Goal: Task Accomplishment & Management: Manage account settings

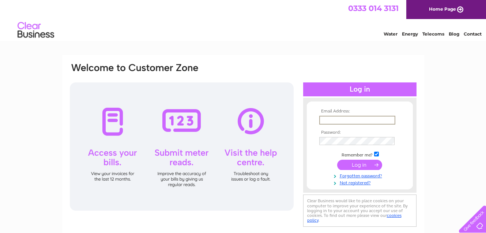
click at [331, 117] on input "text" at bounding box center [357, 120] width 76 height 9
paste input "Kelly@clinetix.co.uk"
type input "Kelly@clinetix.co.uk"
click at [358, 163] on input "submit" at bounding box center [359, 164] width 45 height 10
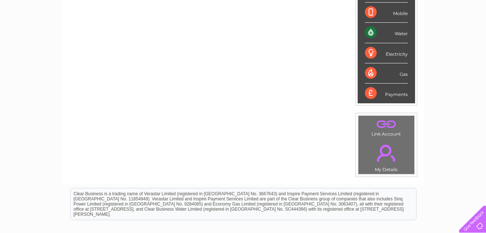
scroll to position [44, 0]
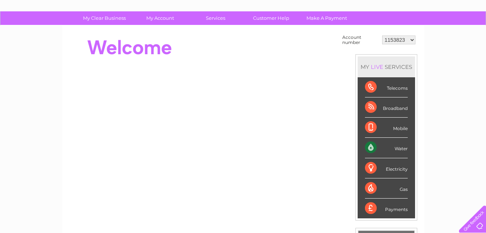
click at [414, 40] on select "1153823 30286936" at bounding box center [398, 39] width 33 height 9
select select "30286936"
click at [382, 35] on select "1153823 30286936" at bounding box center [398, 39] width 33 height 9
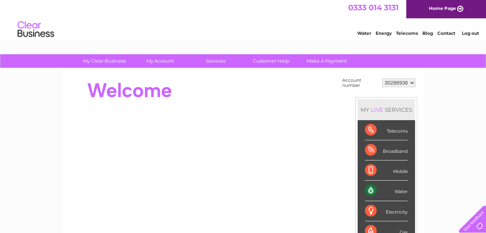
scroll to position [0, 0]
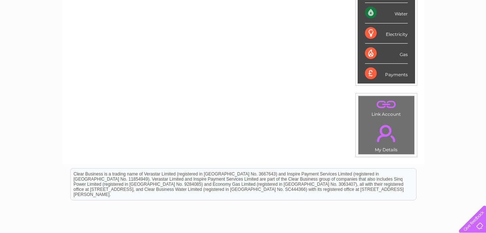
scroll to position [52, 0]
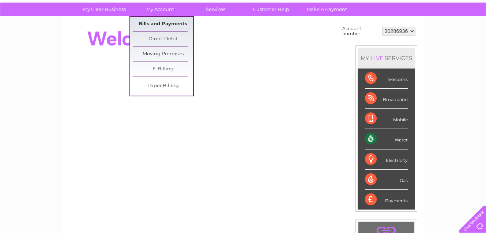
click at [156, 24] on link "Bills and Payments" at bounding box center [163, 24] width 60 height 15
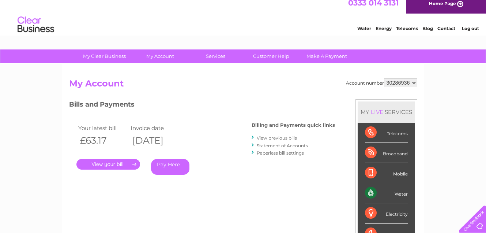
scroll to position [8, 0]
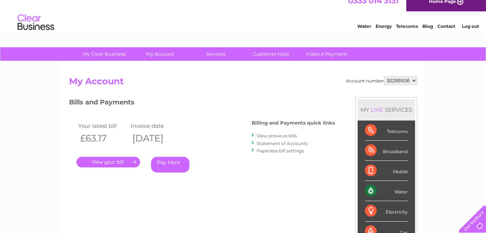
click at [112, 161] on link "." at bounding box center [108, 162] width 64 height 11
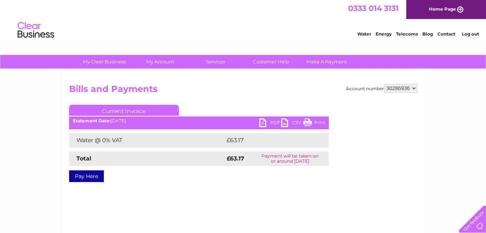
click at [270, 121] on link "PDF" at bounding box center [270, 123] width 22 height 11
click at [467, 31] on link "Log out" at bounding box center [470, 33] width 17 height 5
